Goal: Transaction & Acquisition: Purchase product/service

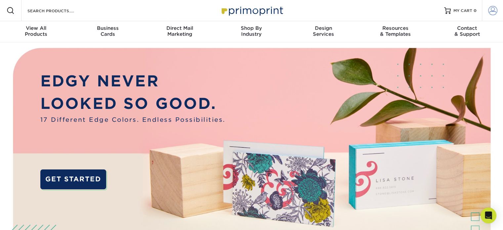
click at [489, 12] on span at bounding box center [492, 10] width 9 height 9
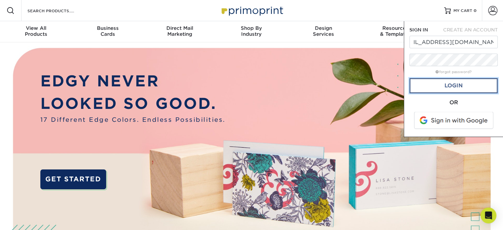
click at [437, 90] on link "Login" at bounding box center [453, 85] width 88 height 15
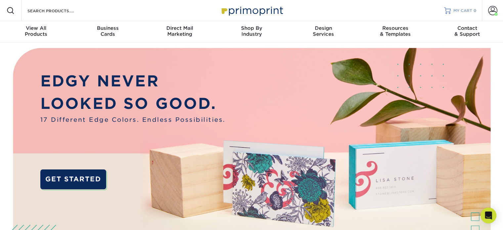
scroll to position [0, 0]
click at [492, 10] on span at bounding box center [492, 10] width 9 height 9
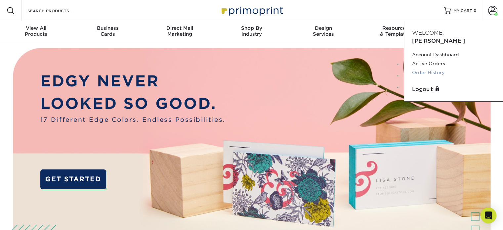
click at [422, 68] on link "Order History" at bounding box center [453, 72] width 83 height 9
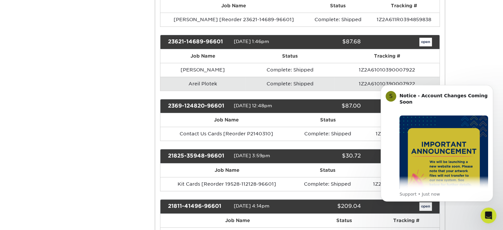
scroll to position [231, 0]
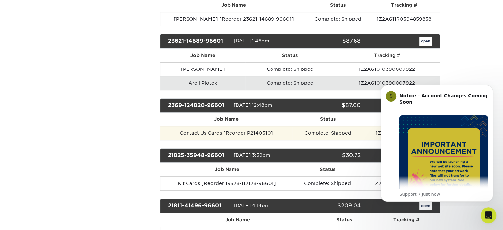
click at [286, 133] on td "Contact Us Cards [Reorder P2140310]" at bounding box center [226, 133] width 132 height 14
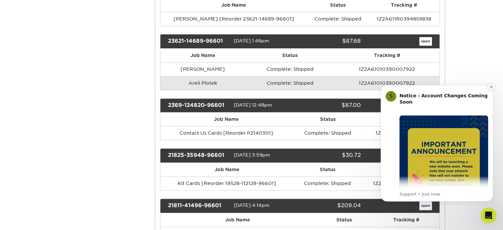
click at [490, 86] on icon "Dismiss notification" at bounding box center [491, 87] width 4 height 4
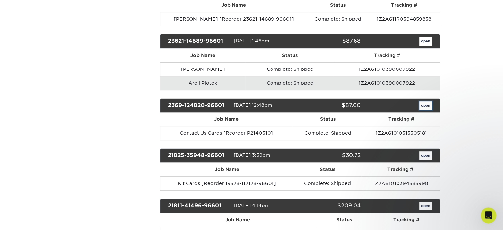
click at [423, 103] on link "open" at bounding box center [425, 105] width 13 height 9
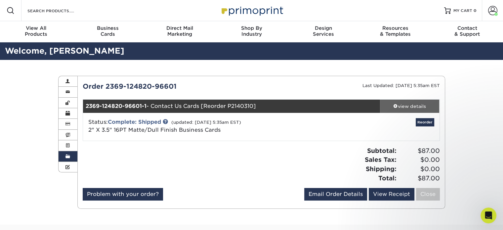
click at [416, 104] on div "view details" at bounding box center [410, 106] width 60 height 7
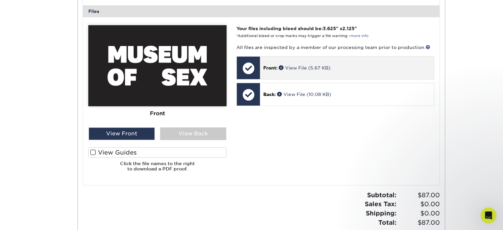
scroll to position [265, 0]
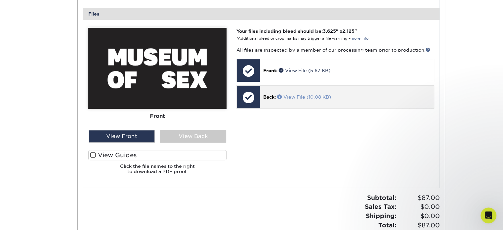
click at [302, 97] on link "View File (10.08 KB)" at bounding box center [304, 96] width 54 height 5
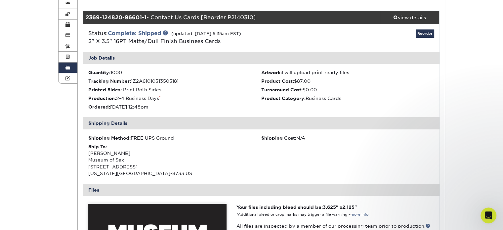
scroll to position [33, 0]
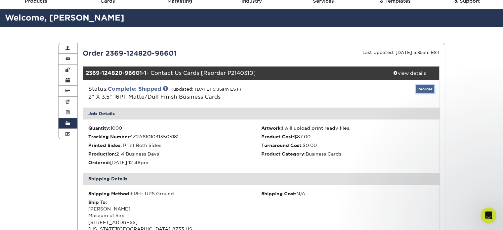
click at [418, 86] on link "Reorder" at bounding box center [425, 89] width 19 height 8
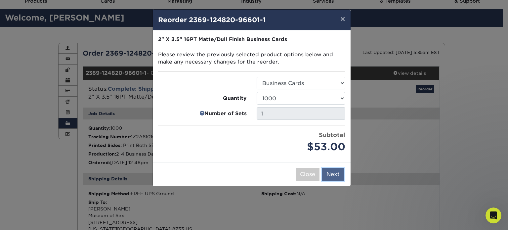
click at [336, 176] on button "Next" at bounding box center [333, 174] width 22 height 13
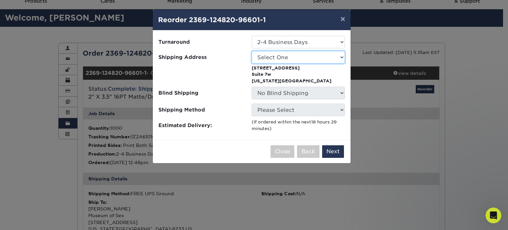
click at [300, 58] on select "Select One Mosex HQ Mosex Miami" at bounding box center [298, 57] width 93 height 13
click at [220, 71] on div at bounding box center [204, 73] width 93 height 21
click at [310, 55] on select "Select One Mosex HQ Mosex Miami" at bounding box center [298, 57] width 93 height 13
select select "205847"
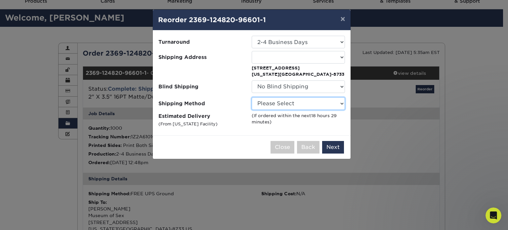
click at [317, 102] on select "Please Select Ground Shipping (+$8.96) 3 Day Shipping Service (+$18.68) 2 Day A…" at bounding box center [298, 103] width 93 height 13
click at [252, 97] on select "Please Select Ground Shipping (+$8.96) 3 Day Shipping Service (+$18.68) 2 Day A…" at bounding box center [298, 103] width 93 height 13
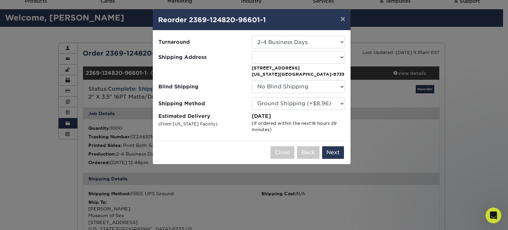
click at [246, 122] on label "Estimated Delivery (From New Jersey Facility)" at bounding box center [204, 122] width 93 height 21
drag, startPoint x: 331, startPoint y: 154, endPoint x: 324, endPoint y: 134, distance: 21.9
click at [324, 134] on div "× Reorder 2369-124820-96601-1 Please select all options to continue. Only quant…" at bounding box center [251, 86] width 198 height 155
click at [331, 110] on ul "Turnaround Select One 2-4 Business Days 2 Day Next Business Day Shipping Addres…" at bounding box center [251, 84] width 187 height 97
click at [331, 108] on select "Please Select Ground Shipping (+$8.96) 3 Day Shipping Service (+$18.68) 2 Day A…" at bounding box center [298, 103] width 93 height 13
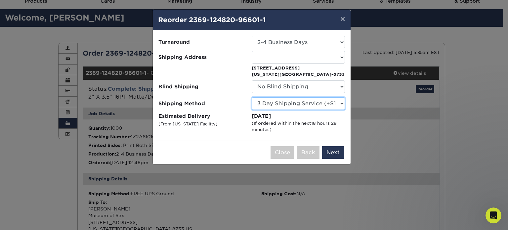
click at [252, 97] on select "Please Select Ground Shipping (+$8.96) 3 Day Shipping Service (+$18.68) 2 Day A…" at bounding box center [298, 103] width 93 height 13
click at [323, 104] on select "Please Select Ground Shipping (+$8.96) 3 Day Shipping Service (+$18.68) 2 Day A…" at bounding box center [298, 103] width 93 height 13
select select "03"
click at [252, 97] on select "Please Select Ground Shipping (+$8.96) 3 Day Shipping Service (+$18.68) 2 Day A…" at bounding box center [298, 103] width 93 height 13
click at [335, 150] on button "Next" at bounding box center [333, 152] width 22 height 13
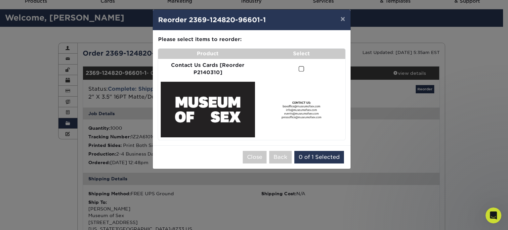
click at [300, 68] on span at bounding box center [302, 69] width 6 height 6
click at [0, 0] on input "checkbox" at bounding box center [0, 0] width 0 height 0
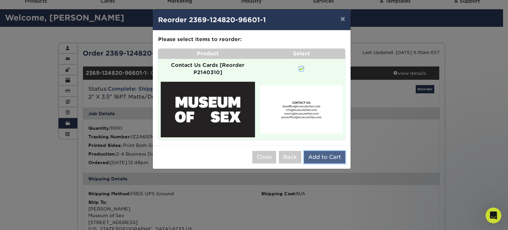
click at [327, 156] on button "Add to Cart" at bounding box center [324, 157] width 41 height 13
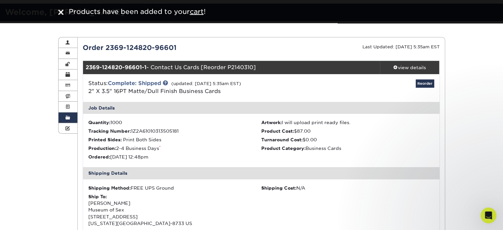
scroll to position [0, 0]
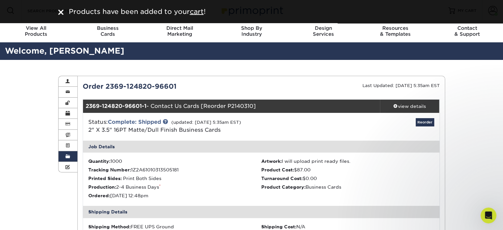
click at [205, 13] on span "Products have been added to your cart !" at bounding box center [137, 12] width 137 height 8
click at [200, 11] on u "cart" at bounding box center [197, 12] width 14 height 8
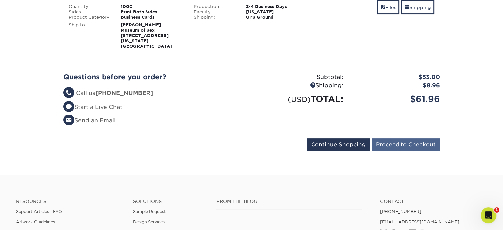
scroll to position [165, 0]
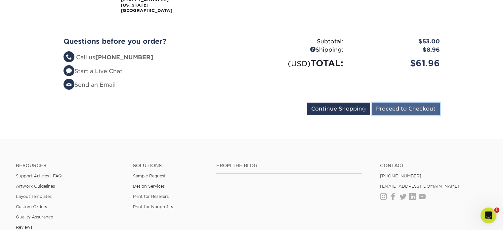
click at [409, 103] on input "Proceed to Checkout" at bounding box center [406, 109] width 68 height 13
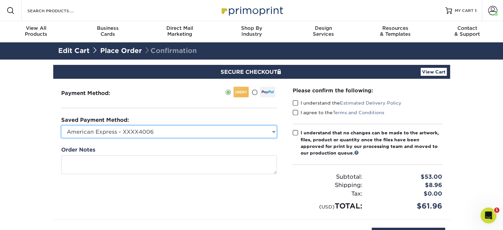
click at [169, 130] on select "American Express - XXXX4006 American Express - XXXX8007 American Express - XXXX…" at bounding box center [169, 131] width 216 height 13
select select "71173"
click at [61, 125] on select "American Express - XXXX4006 American Express - XXXX8007 American Express - XXXX…" at bounding box center [169, 131] width 216 height 13
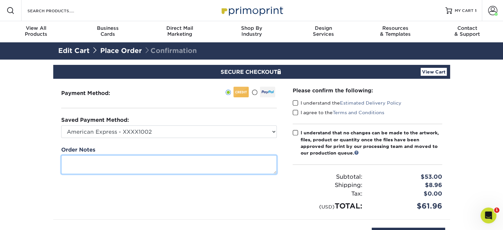
click at [161, 158] on textarea at bounding box center [169, 164] width 216 height 19
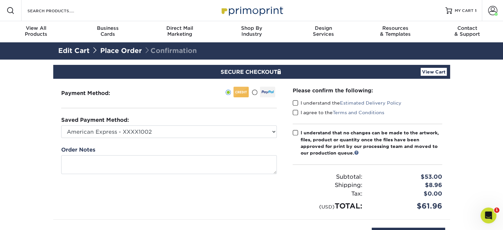
click at [301, 102] on label "I understand the Estimated Delivery Policy" at bounding box center [347, 103] width 109 height 7
click at [0, 0] on input "I understand the Estimated Delivery Policy" at bounding box center [0, 0] width 0 height 0
click at [299, 111] on label "I agree to the Terms and Conditions" at bounding box center [339, 112] width 92 height 7
click at [0, 0] on input "I agree to the Terms and Conditions" at bounding box center [0, 0] width 0 height 0
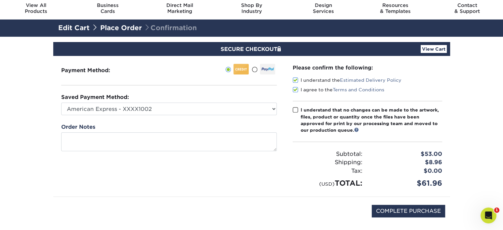
scroll to position [33, 0]
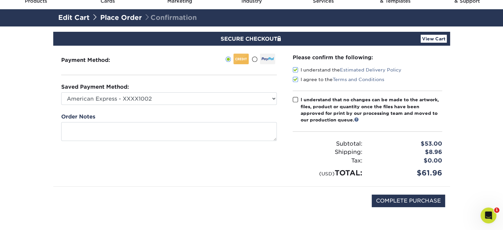
click at [298, 100] on label "I understand that no changes can be made to the artwork, files, product or quan…" at bounding box center [367, 109] width 149 height 27
click at [0, 0] on input "I understand that no changes can be made to the artwork, files, product or quan…" at bounding box center [0, 0] width 0 height 0
click at [402, 195] on input "COMPLETE PURCHASE" at bounding box center [408, 200] width 73 height 13
type input "PROCESSING, PLEASE WAIT..."
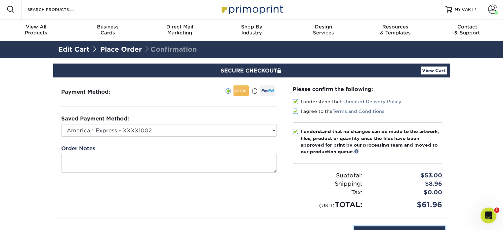
scroll to position [0, 0]
